Goal: Find specific fact: Find specific fact

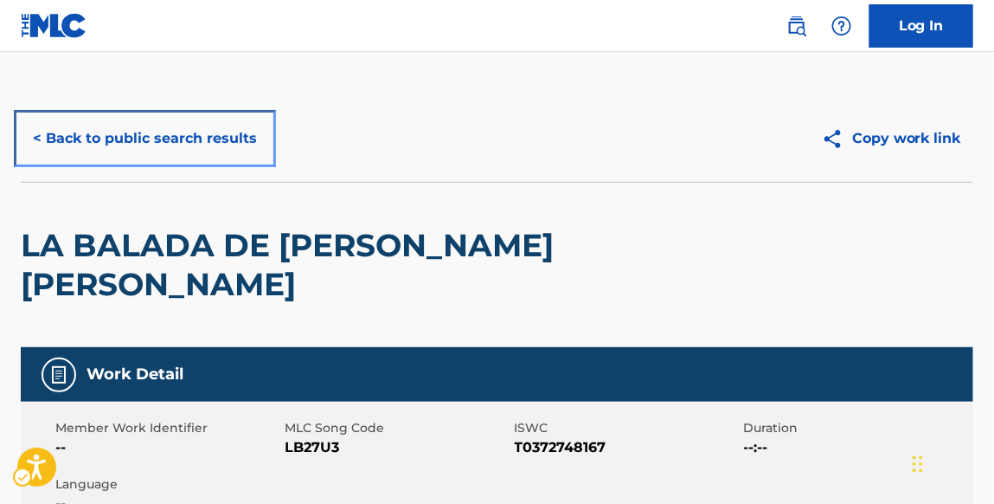
click at [221, 143] on button "< Back to public search results" at bounding box center [145, 138] width 248 height 43
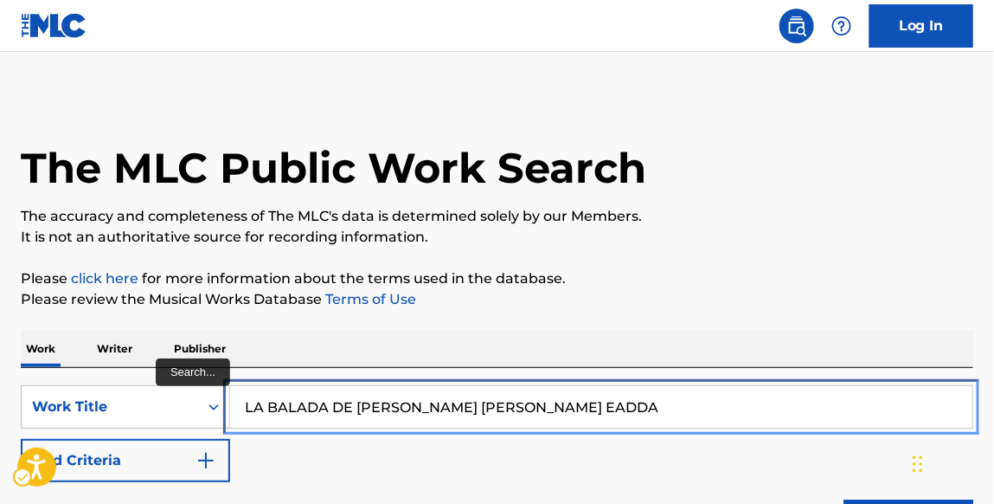
click at [532, 400] on input "LA BALADA DE [PERSON_NAME] [PERSON_NAME] EADDA" at bounding box center [601, 407] width 742 height 42
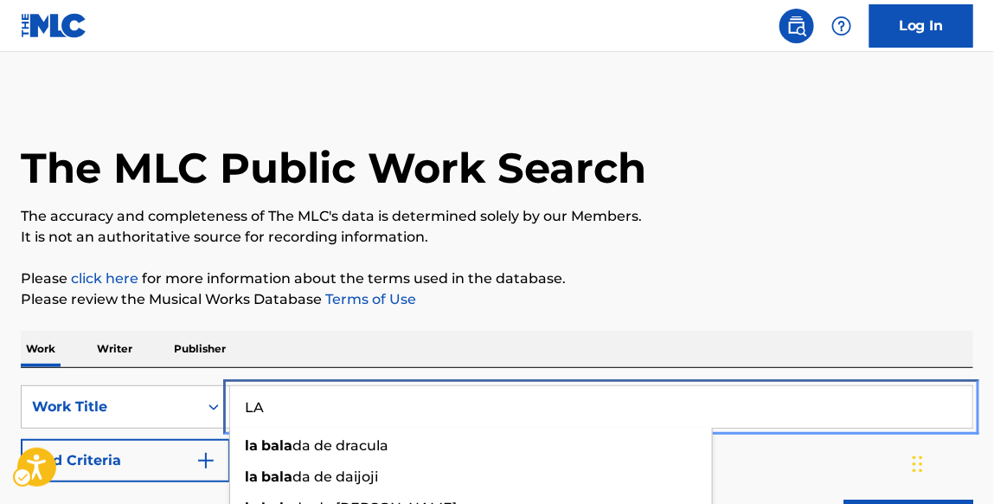
type input "L"
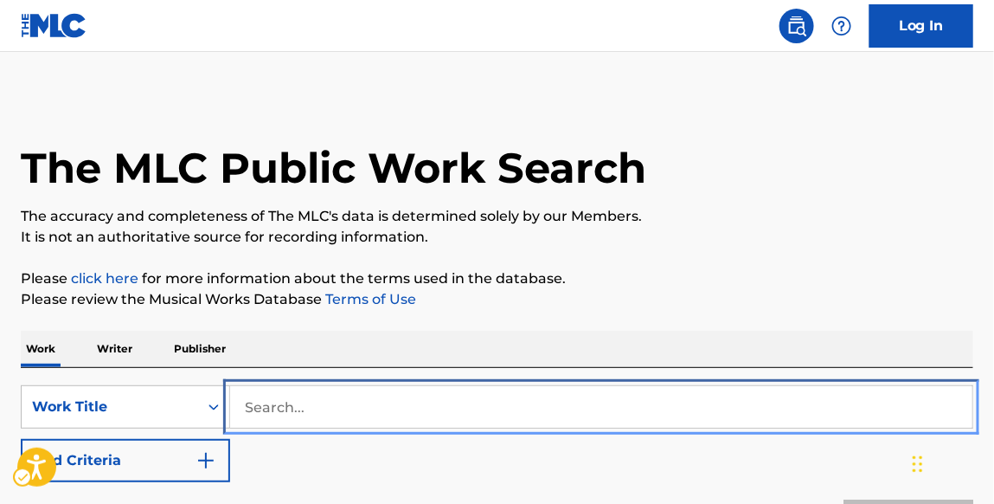
paste input "A GARGANTUAN MELTING FACE FLOATING EFFORTLESSLY THROUGH"
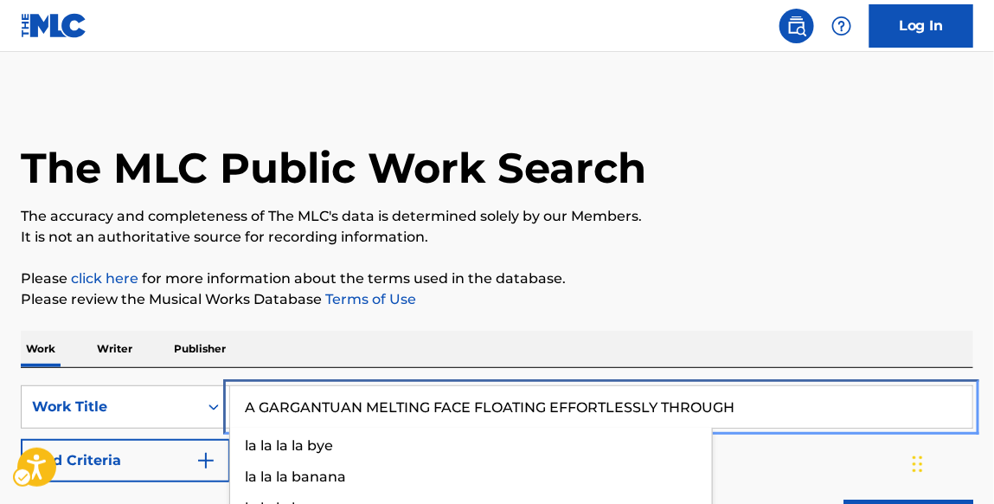
type input "A GARGANTUAN MELTING FACE FLOATING EFFORTLESSLY THROUGH"
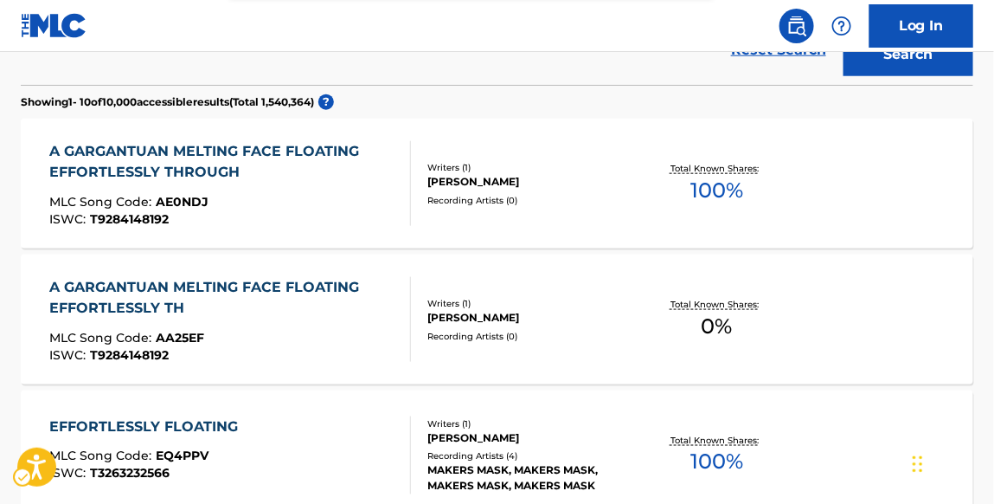
scroll to position [466, 0]
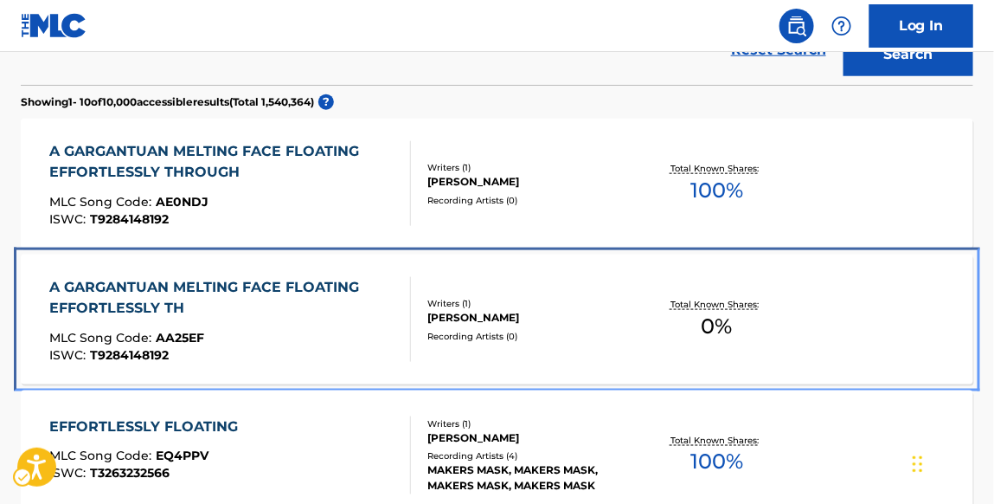
click at [278, 299] on div "A GARGANTUAN MELTING FACE FLOATING EFFORTLESSLY TH" at bounding box center [222, 298] width 347 height 42
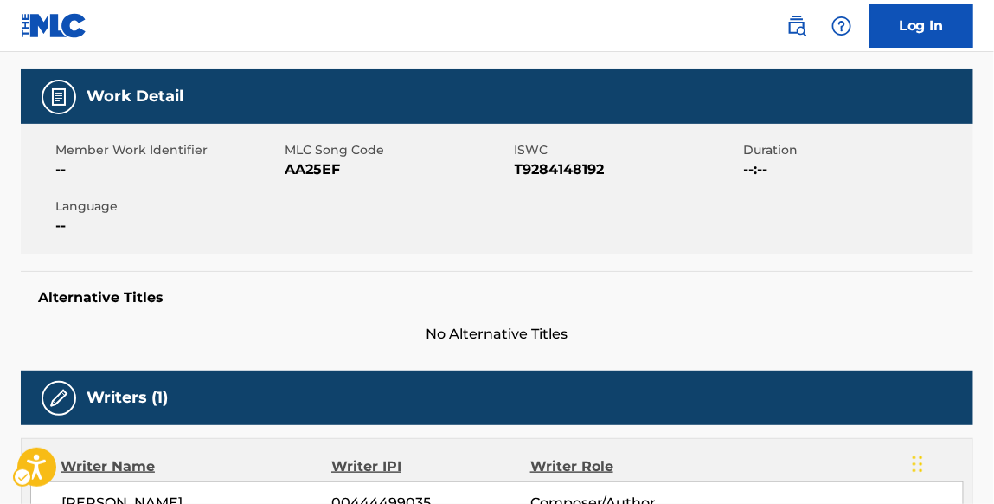
scroll to position [262, 0]
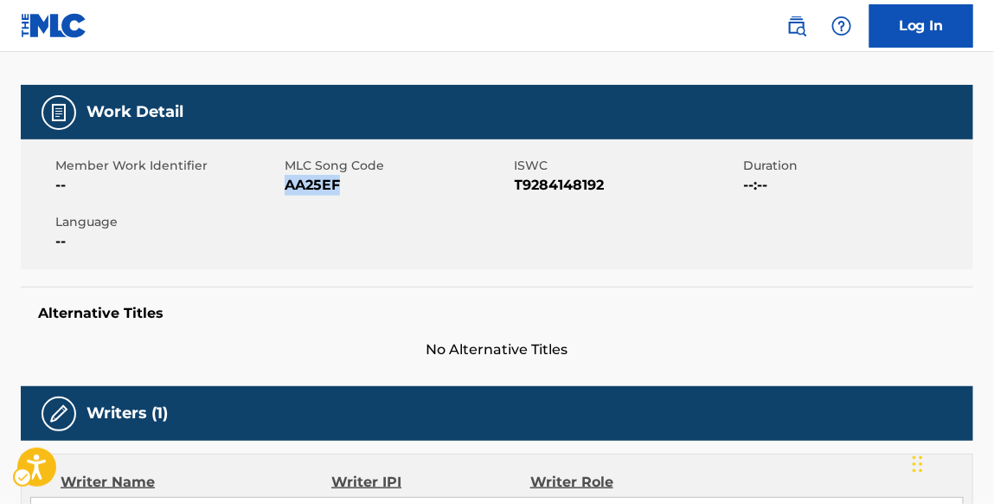
drag, startPoint x: 343, startPoint y: 193, endPoint x: 286, endPoint y: 189, distance: 57.3
click at [286, 189] on span "MLC Song Code - AA25EF" at bounding box center [397, 185] width 225 height 21
copy span "AA25EF"
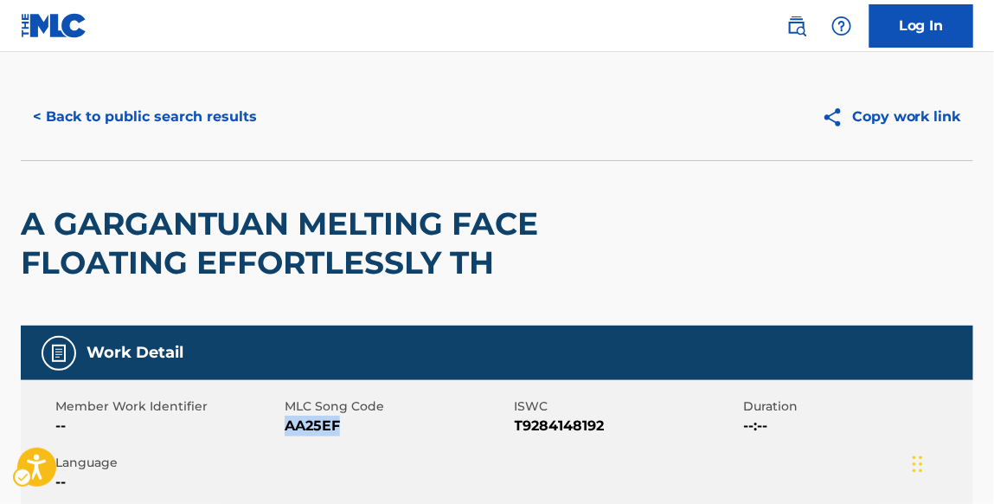
scroll to position [0, 0]
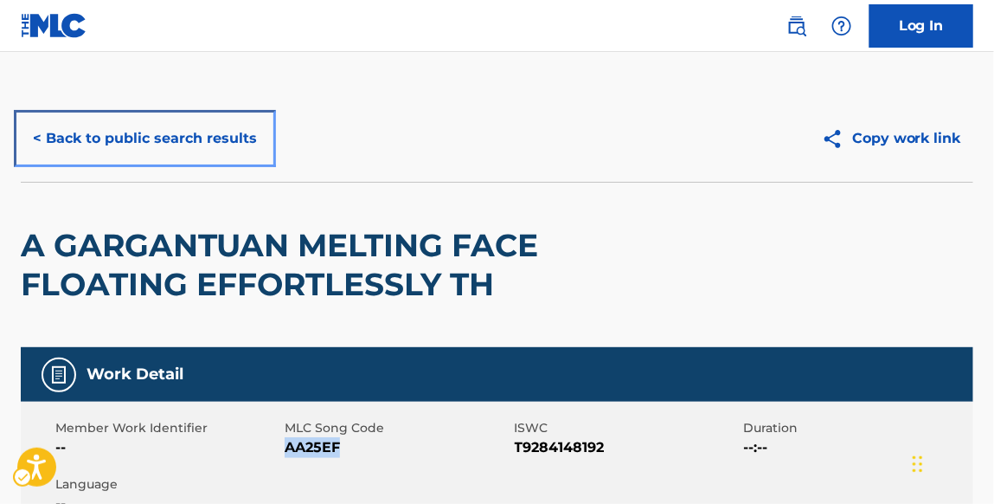
click at [221, 136] on button "< Back to public search results" at bounding box center [145, 138] width 248 height 43
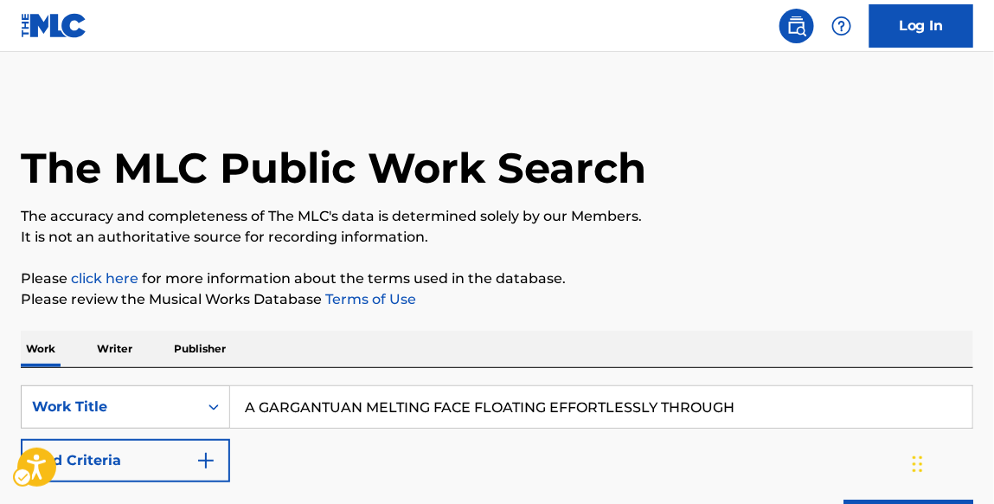
scroll to position [131, 0]
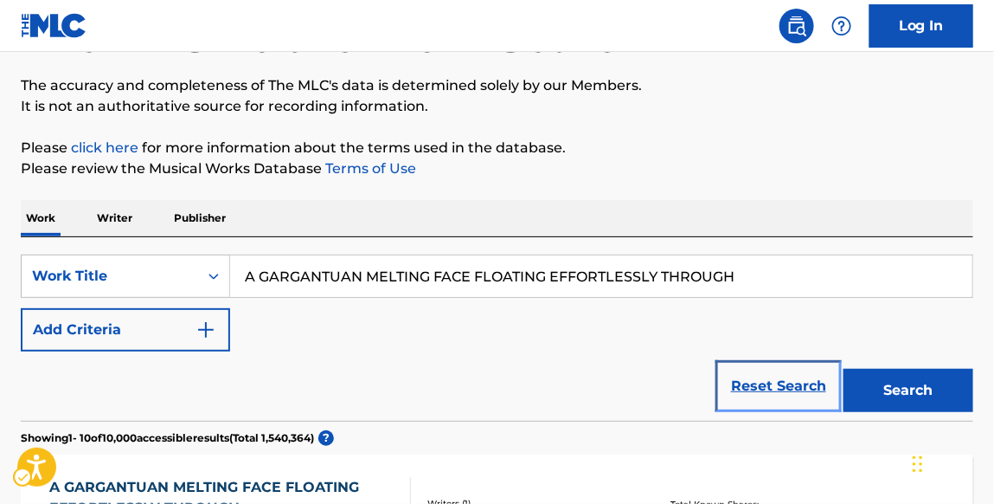
click at [814, 388] on link "Reset Search" at bounding box center [779, 386] width 112 height 38
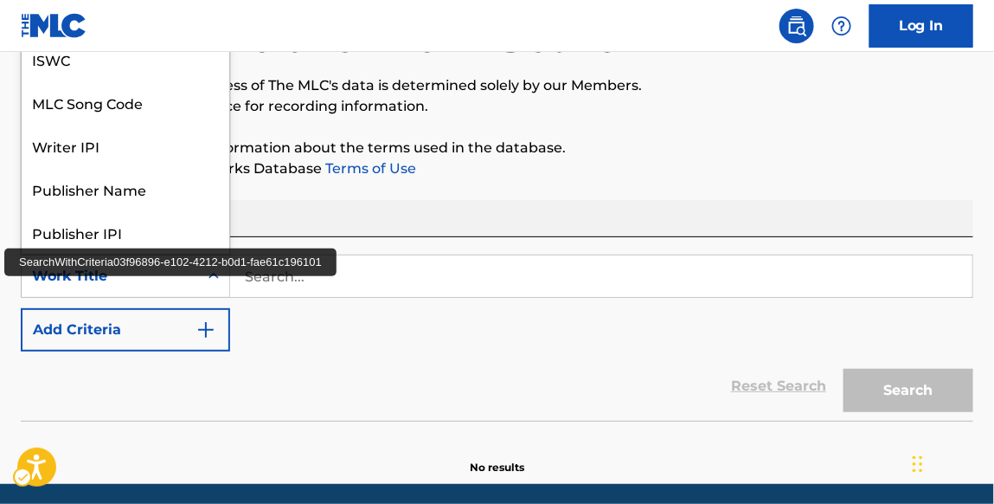
click at [212, 272] on icon "Search Form" at bounding box center [213, 275] width 17 height 17
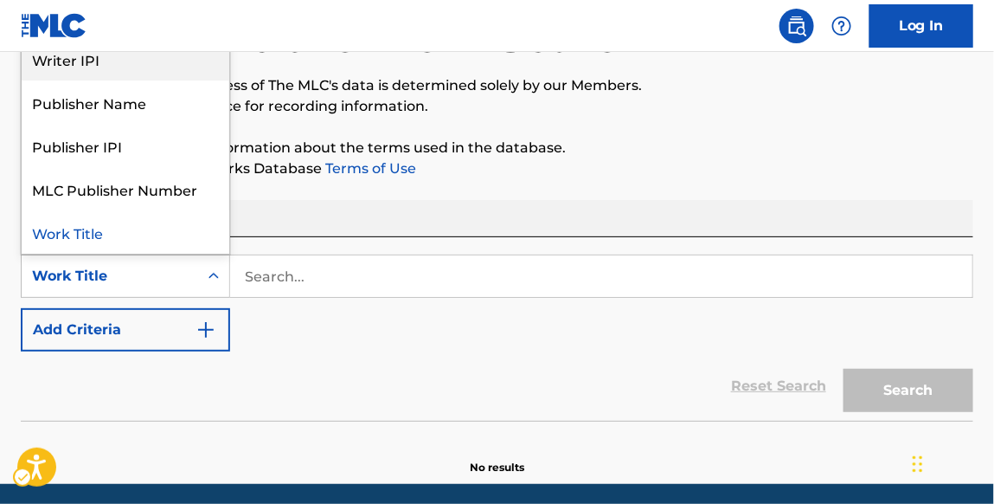
scroll to position [0, 0]
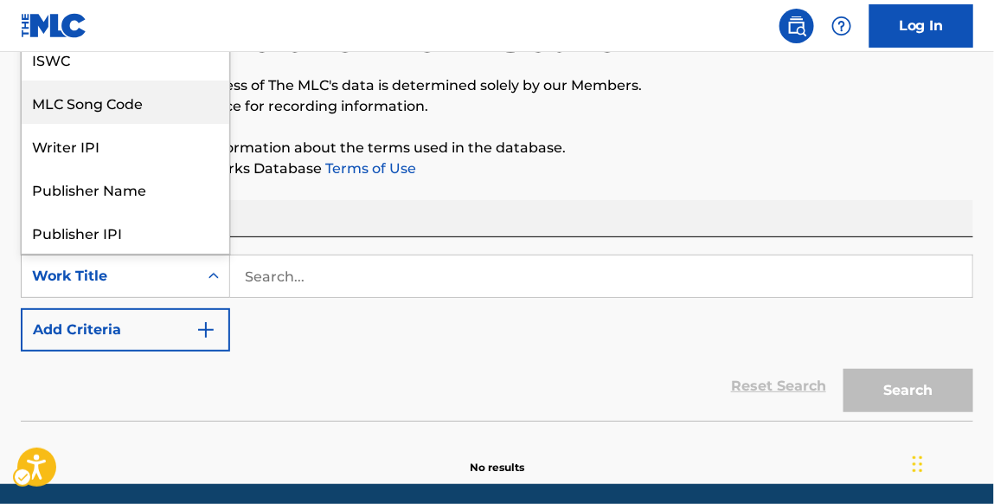
click at [157, 95] on div "MLC Song Code" at bounding box center [126, 101] width 208 height 43
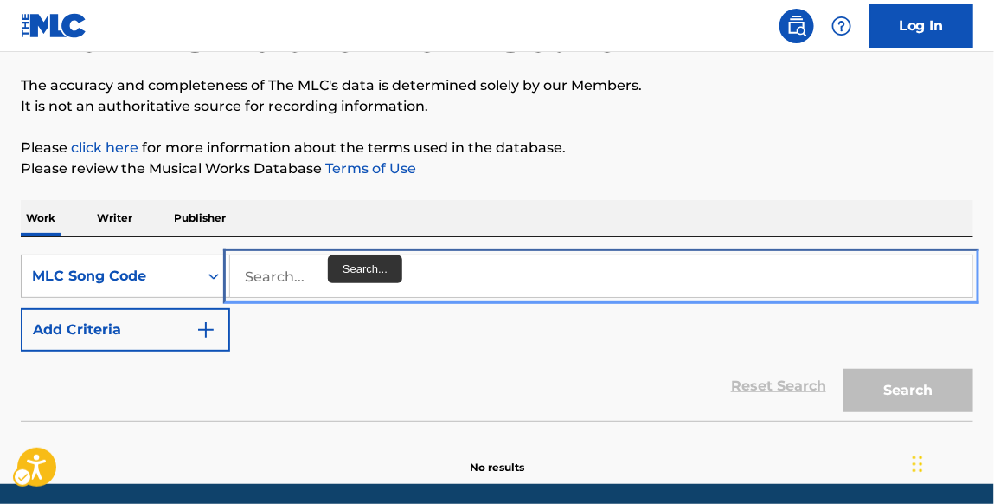
click at [337, 274] on input "Search..." at bounding box center [601, 276] width 742 height 42
paste input "A48447"
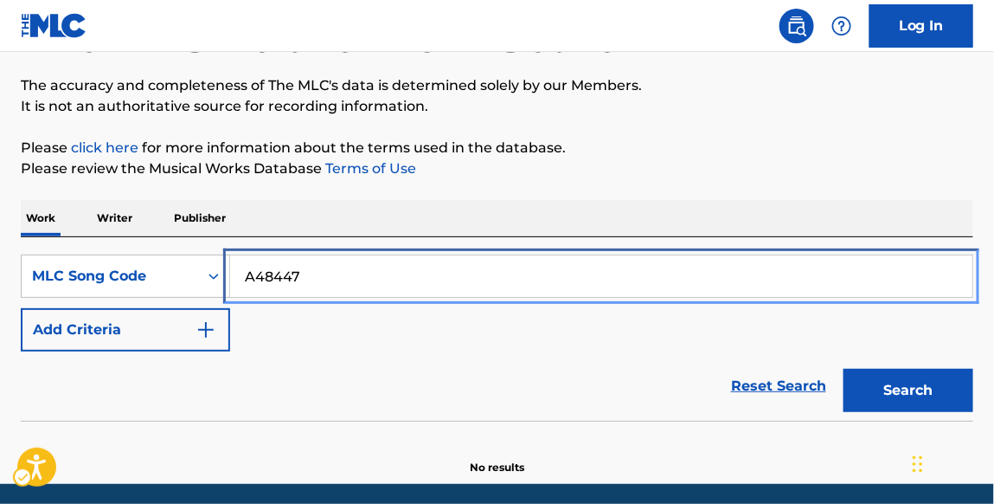
type input "A48447"
click at [844, 369] on button "Search" at bounding box center [909, 390] width 130 height 43
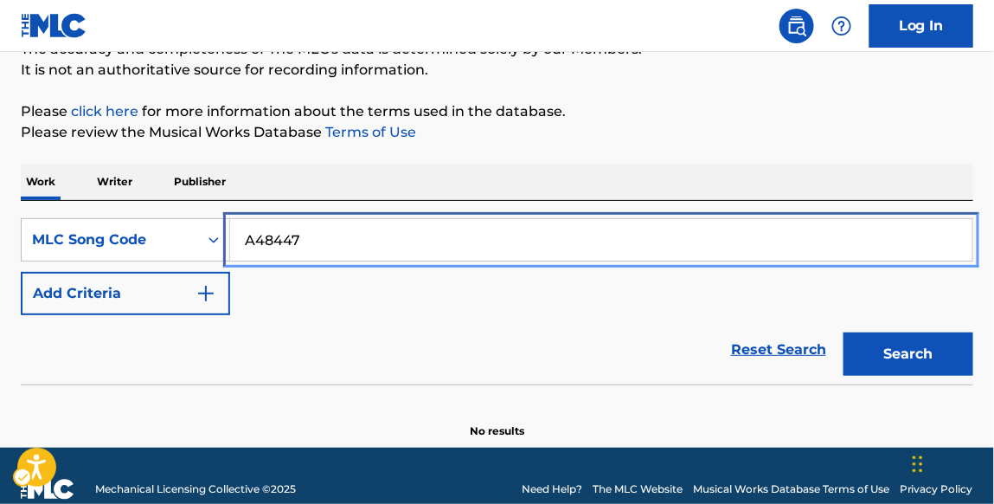
scroll to position [168, 0]
